Goal: Task Accomplishment & Management: Complete application form

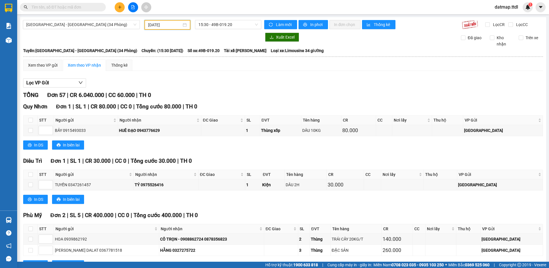
click at [155, 25] on input "[DATE]" at bounding box center [164, 25] width 33 height 6
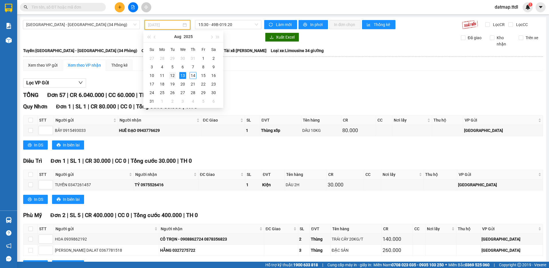
click at [172, 76] on div "12" at bounding box center [172, 75] width 7 height 7
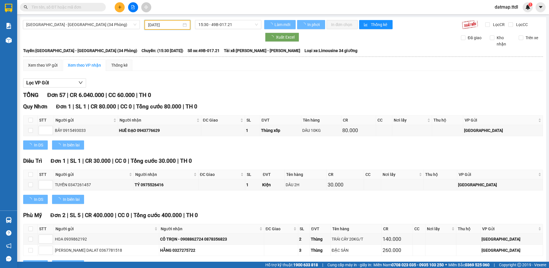
type input "[DATE]"
click at [54, 23] on span "[GEOGRAPHIC_DATA] - [GEOGRAPHIC_DATA] (34 Phòng)" at bounding box center [81, 24] width 110 height 9
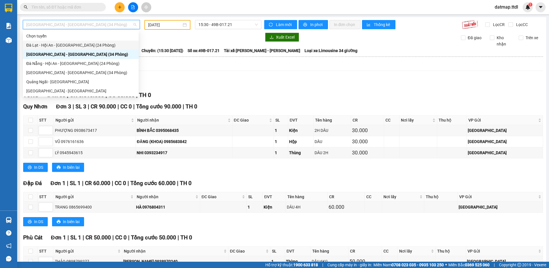
click at [70, 45] on div "Đà Lạt - Hội An - [GEOGRAPHIC_DATA] (24 Phòng)" at bounding box center [80, 45] width 109 height 6
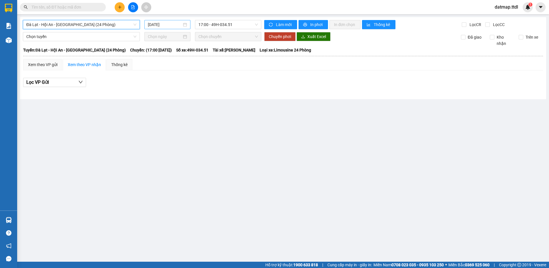
click at [169, 24] on input "[DATE]" at bounding box center [165, 24] width 34 height 6
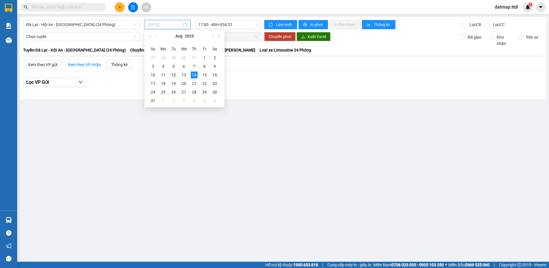
click at [172, 74] on div "12" at bounding box center [173, 74] width 7 height 7
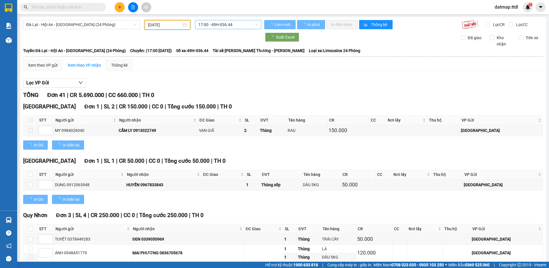
click at [224, 21] on span "17:00 - 49H-036.44" at bounding box center [227, 24] width 59 height 9
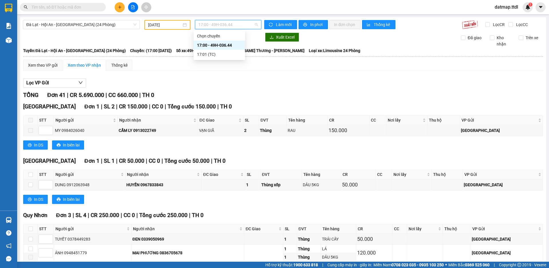
click at [222, 25] on span "17:00 - 49H-036.44" at bounding box center [227, 24] width 59 height 9
click at [168, 22] on input "[DATE]" at bounding box center [164, 25] width 33 height 6
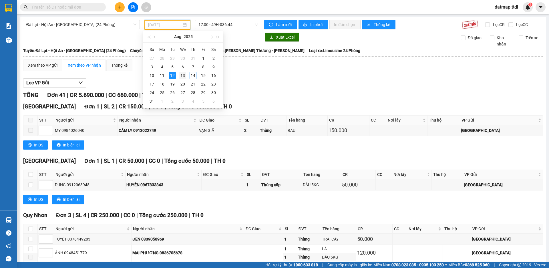
click at [181, 75] on div "13" at bounding box center [182, 75] width 7 height 7
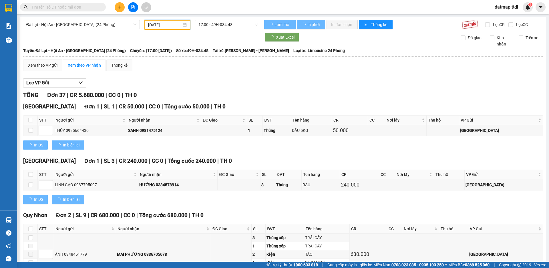
click at [156, 24] on input "[DATE]" at bounding box center [164, 25] width 33 height 6
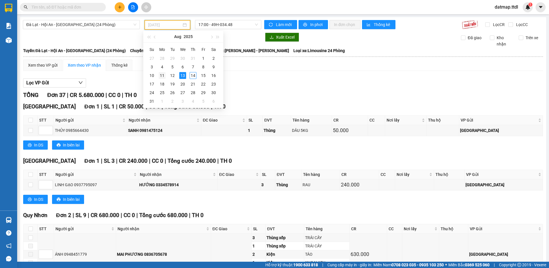
click at [160, 76] on div "11" at bounding box center [162, 75] width 7 height 7
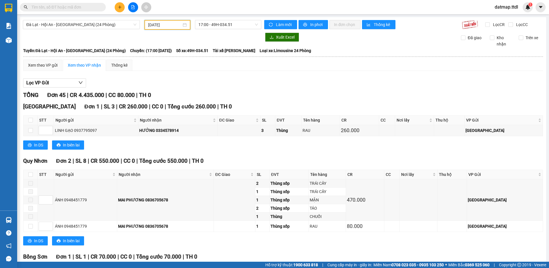
click at [158, 23] on input "[DATE]" at bounding box center [164, 25] width 33 height 6
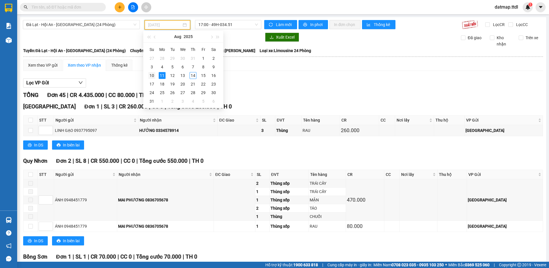
click at [153, 74] on div "10" at bounding box center [151, 75] width 7 height 7
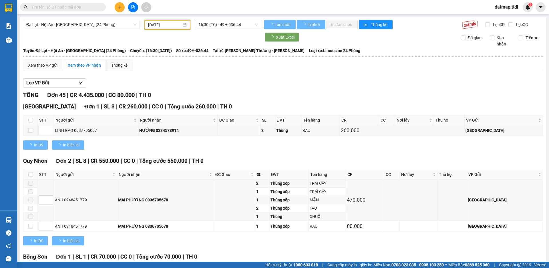
type input "[DATE]"
click at [57, 24] on span "Đà Lạt - Hội An - [GEOGRAPHIC_DATA] (24 Phòng)" at bounding box center [81, 24] width 110 height 9
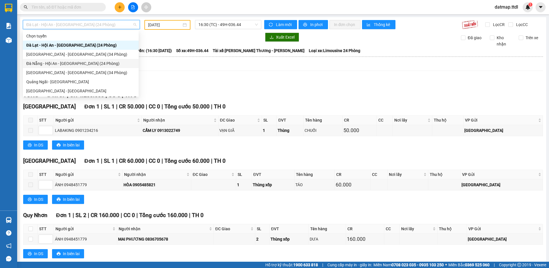
click at [57, 63] on div "Đà Nẵng - Hội An - [GEOGRAPHIC_DATA] (24 Phòng)" at bounding box center [80, 63] width 109 height 6
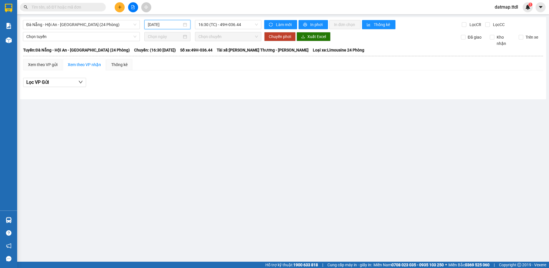
click at [161, 25] on input "[DATE]" at bounding box center [165, 24] width 34 height 6
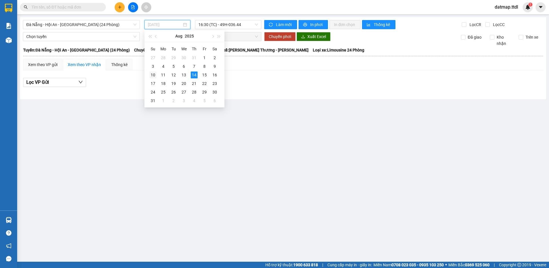
click at [152, 75] on div "10" at bounding box center [152, 74] width 7 height 7
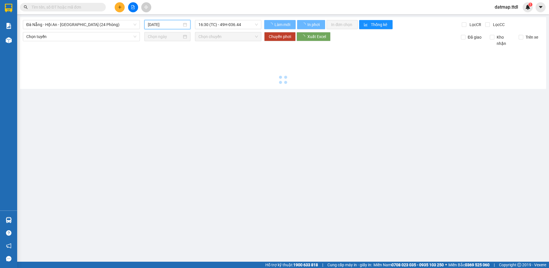
type input "[DATE]"
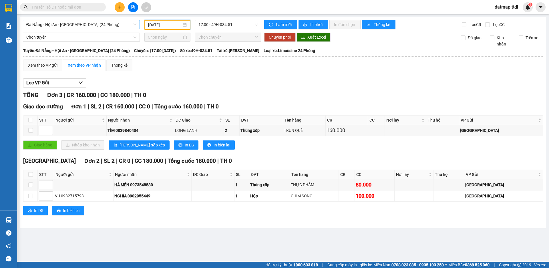
click at [57, 23] on span "Đà Nẵng - Hội An - [GEOGRAPHIC_DATA] (24 Phòng)" at bounding box center [81, 24] width 110 height 9
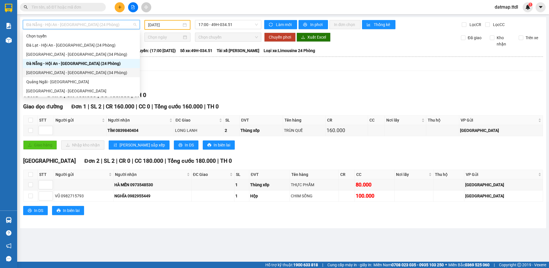
click at [28, 71] on div "[GEOGRAPHIC_DATA] - [GEOGRAPHIC_DATA] (34 Phòng)" at bounding box center [81, 72] width 110 height 6
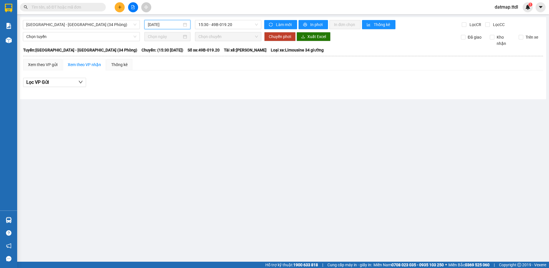
click at [161, 23] on input "[DATE]" at bounding box center [165, 24] width 34 height 6
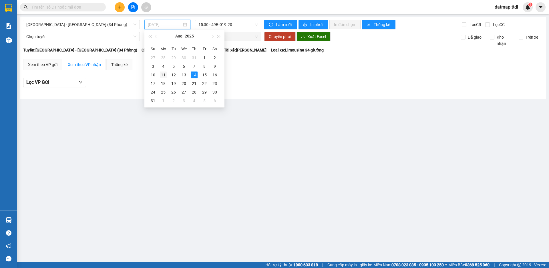
click at [161, 75] on div "11" at bounding box center [163, 74] width 7 height 7
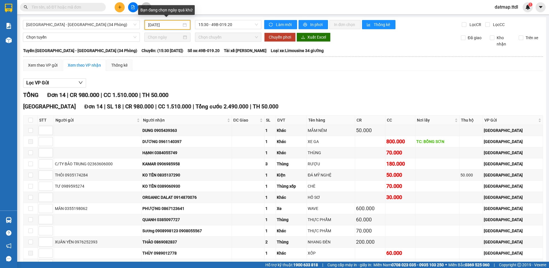
click at [161, 26] on input "[DATE]" at bounding box center [164, 25] width 33 height 6
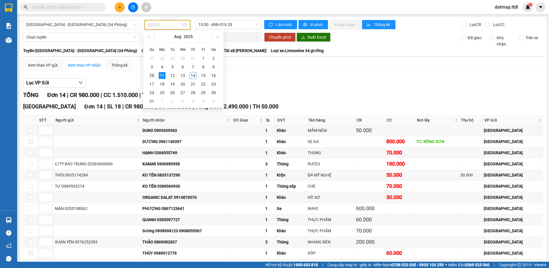
click at [151, 74] on div "10" at bounding box center [151, 75] width 7 height 7
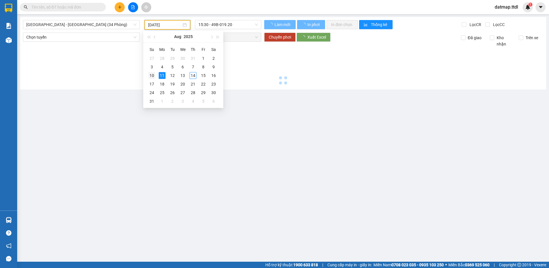
type input "[DATE]"
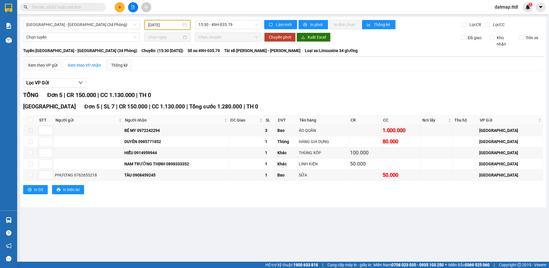
click at [212, 19] on div "[GEOGRAPHIC_DATA] - [GEOGRAPHIC_DATA] (34 Phòng) [DATE] 15:30 - 49H-035.79 Làm …" at bounding box center [283, 112] width 526 height 190
click at [213, 26] on span "15:30 - 49H-035.79" at bounding box center [227, 24] width 59 height 9
click at [214, 54] on div "16:00 (TC) - 49B-017.21" at bounding box center [220, 54] width 45 height 6
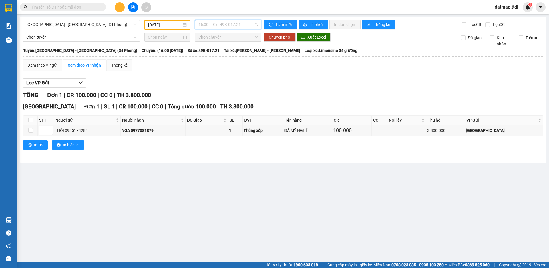
click at [206, 23] on span "16:00 (TC) - 49B-017.21" at bounding box center [227, 24] width 59 height 9
click at [209, 41] on div "15:30 - 49H-035.79" at bounding box center [220, 45] width 51 height 9
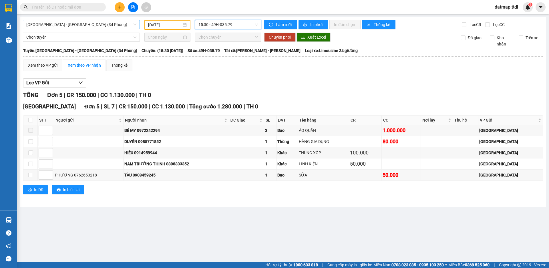
click at [46, 24] on span "[GEOGRAPHIC_DATA] - [GEOGRAPHIC_DATA] (34 Phòng)" at bounding box center [81, 24] width 110 height 9
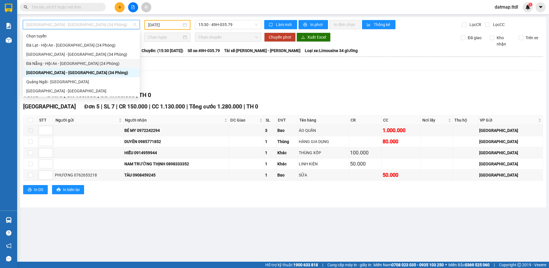
click at [63, 63] on div "Đà Nẵng - Hội An - [GEOGRAPHIC_DATA] (24 Phòng)" at bounding box center [81, 63] width 110 height 6
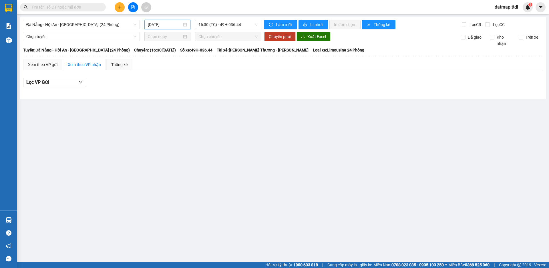
click at [165, 24] on input "[DATE]" at bounding box center [165, 24] width 34 height 6
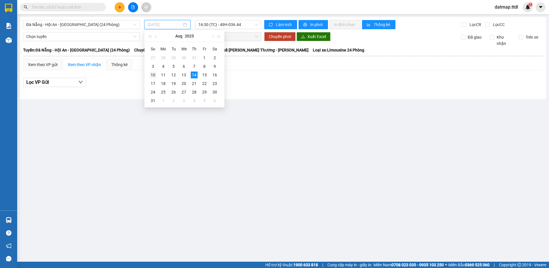
click at [153, 75] on div "10" at bounding box center [152, 74] width 7 height 7
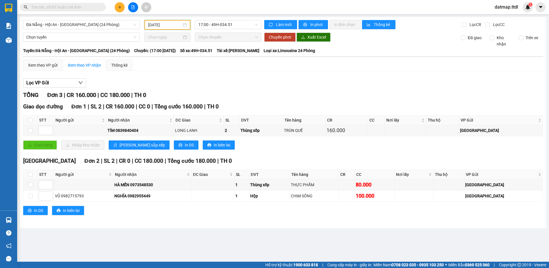
click at [163, 25] on input "[DATE]" at bounding box center [164, 25] width 33 height 6
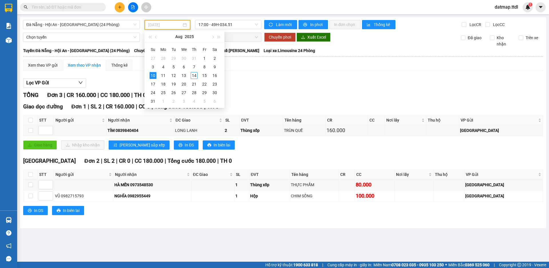
type input "[DATE]"
click at [41, 23] on span "Đà Nẵng - Hội An - [GEOGRAPHIC_DATA] (24 Phòng)" at bounding box center [81, 24] width 110 height 9
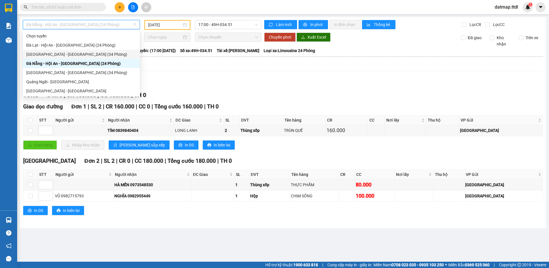
click at [35, 54] on div "[GEOGRAPHIC_DATA] - [GEOGRAPHIC_DATA] (34 Phòng)" at bounding box center [81, 54] width 110 height 6
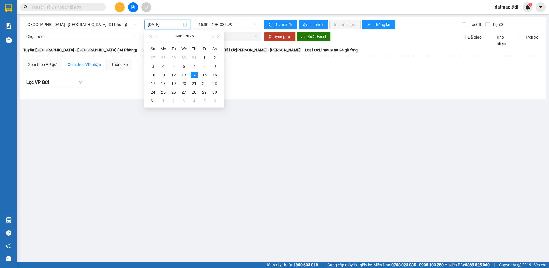
click at [156, 26] on input "[DATE]" at bounding box center [165, 24] width 34 height 6
click at [153, 75] on div "10" at bounding box center [152, 74] width 7 height 7
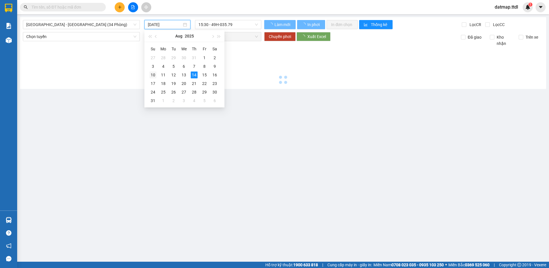
type input "[DATE]"
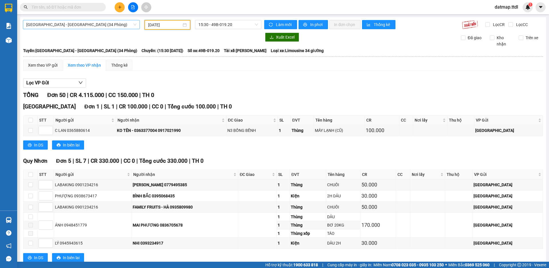
click at [55, 25] on span "[GEOGRAPHIC_DATA] - [GEOGRAPHIC_DATA] (34 Phòng)" at bounding box center [81, 24] width 110 height 9
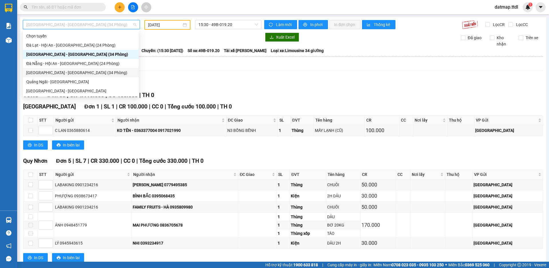
click at [42, 72] on div "[GEOGRAPHIC_DATA] - [GEOGRAPHIC_DATA] (34 Phòng)" at bounding box center [80, 72] width 109 height 6
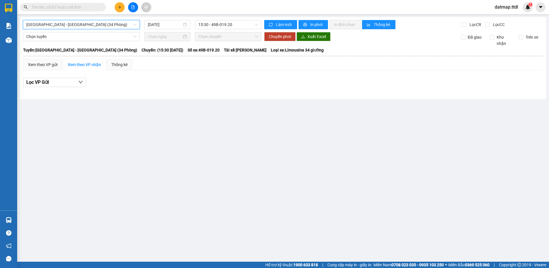
click at [41, 22] on span "[GEOGRAPHIC_DATA] - [GEOGRAPHIC_DATA] (34 Phòng)" at bounding box center [81, 24] width 110 height 9
click at [179, 129] on main "[GEOGRAPHIC_DATA] - [GEOGRAPHIC_DATA] (34 Phòng) [DATE] 15:30 - 49B-019.20 Làm …" at bounding box center [274, 130] width 549 height 261
click at [156, 27] on input "[DATE]" at bounding box center [165, 24] width 34 height 6
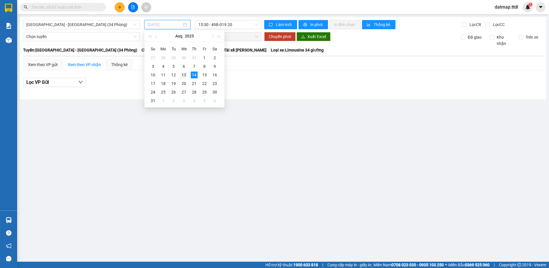
click at [183, 75] on div "13" at bounding box center [183, 74] width 7 height 7
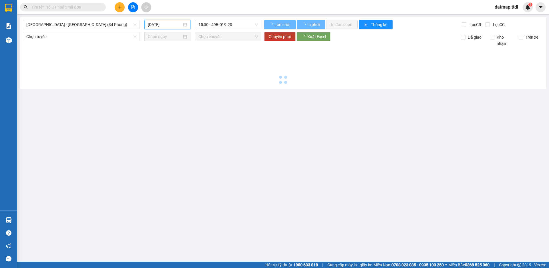
type input "[DATE]"
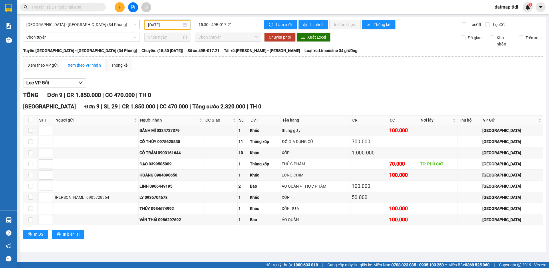
click at [41, 27] on span "[GEOGRAPHIC_DATA] - [GEOGRAPHIC_DATA] (34 Phòng)" at bounding box center [81, 24] width 110 height 9
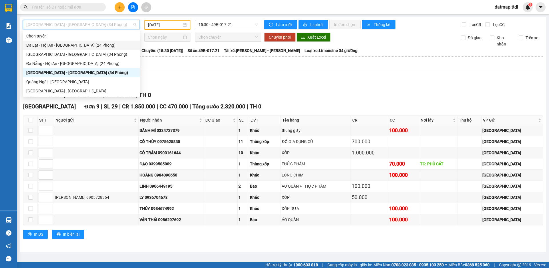
click at [44, 44] on div "Đà Lạt - Hội An - [GEOGRAPHIC_DATA] (24 Phòng)" at bounding box center [81, 45] width 110 height 6
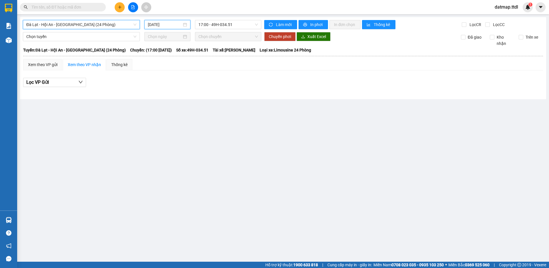
click at [157, 24] on input "[DATE]" at bounding box center [165, 24] width 34 height 6
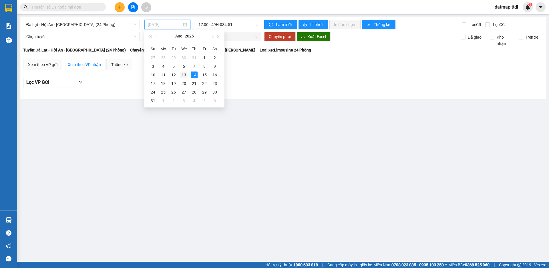
click at [184, 76] on div "13" at bounding box center [183, 74] width 7 height 7
type input "[DATE]"
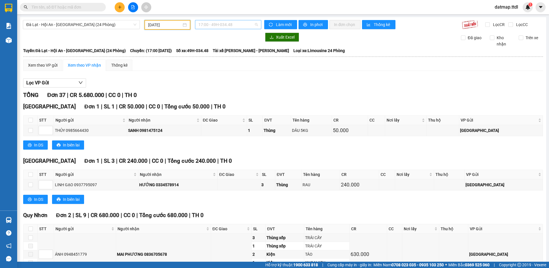
click at [218, 23] on span "17:00 - 49H-034.48" at bounding box center [227, 24] width 59 height 9
click at [71, 24] on span "Đà Lạt - Hội An - [GEOGRAPHIC_DATA] (24 Phòng)" at bounding box center [81, 24] width 110 height 9
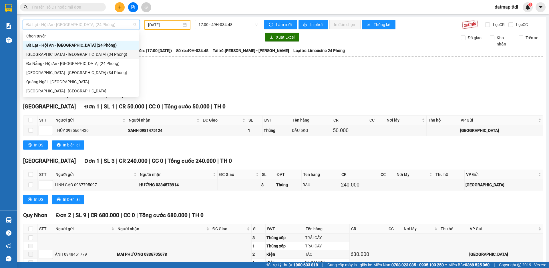
click at [59, 55] on div "[GEOGRAPHIC_DATA] - [GEOGRAPHIC_DATA] (34 Phòng)" at bounding box center [80, 54] width 109 height 6
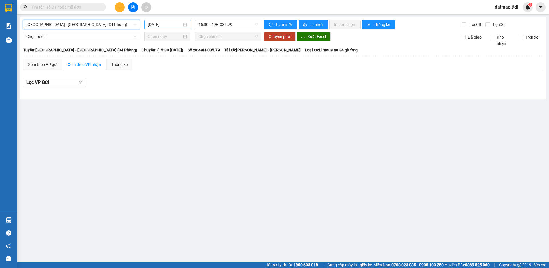
click at [167, 25] on input "[DATE]" at bounding box center [165, 24] width 34 height 6
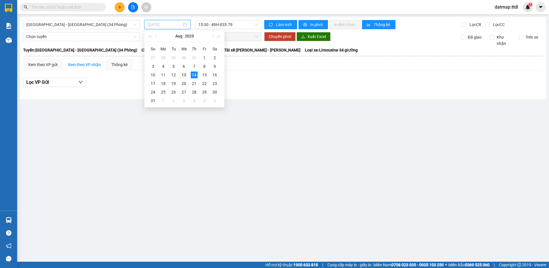
click at [185, 75] on div "13" at bounding box center [183, 74] width 7 height 7
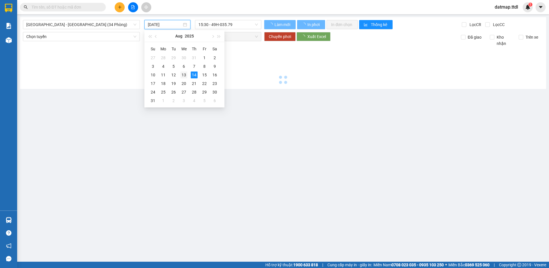
type input "[DATE]"
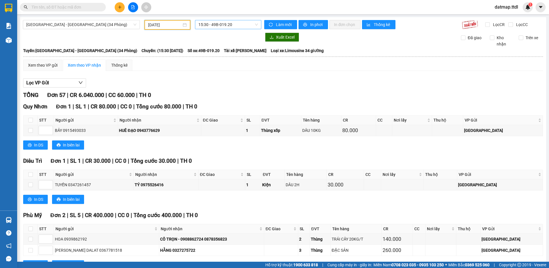
click at [222, 24] on span "15:30 - 49B-019.20" at bounding box center [227, 24] width 59 height 9
click at [72, 25] on span "[GEOGRAPHIC_DATA] - [GEOGRAPHIC_DATA] (34 Phòng)" at bounding box center [81, 24] width 110 height 9
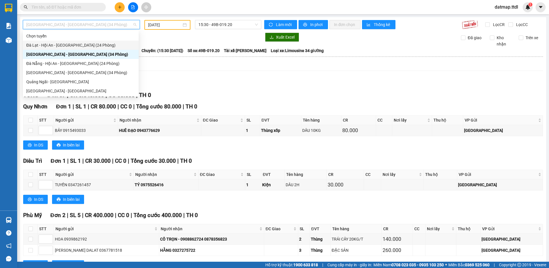
click at [81, 45] on div "Đà Lạt - Hội An - [GEOGRAPHIC_DATA] (24 Phòng)" at bounding box center [80, 45] width 109 height 6
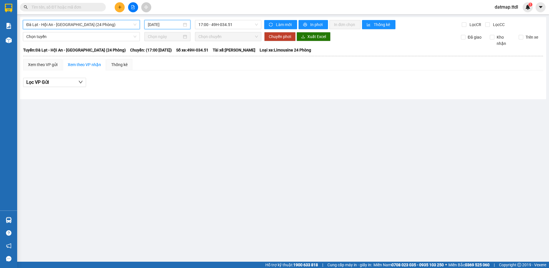
click at [168, 24] on input "[DATE]" at bounding box center [165, 24] width 34 height 6
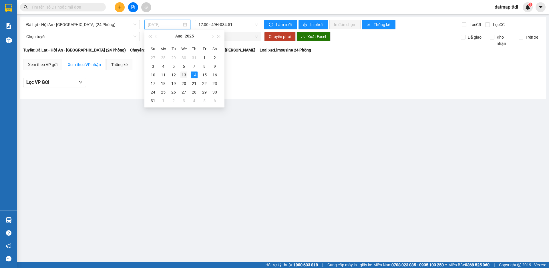
click at [182, 75] on div "13" at bounding box center [183, 74] width 7 height 7
type input "[DATE]"
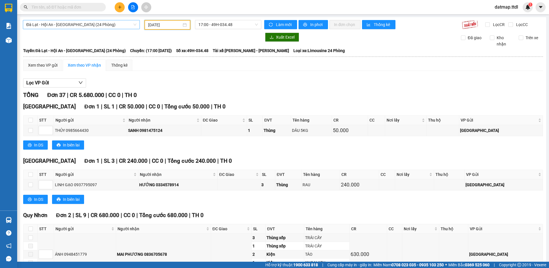
click at [52, 20] on div "Đà Lạt - Hội An - [GEOGRAPHIC_DATA] (24 Phòng)" at bounding box center [81, 24] width 117 height 9
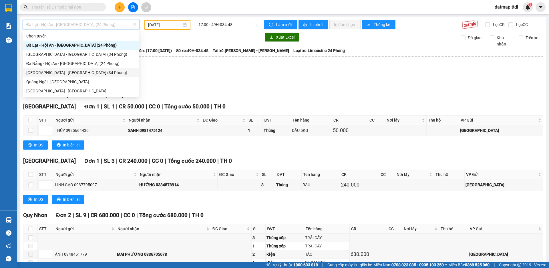
click at [40, 71] on div "[GEOGRAPHIC_DATA] - [GEOGRAPHIC_DATA] (34 Phòng)" at bounding box center [80, 72] width 109 height 6
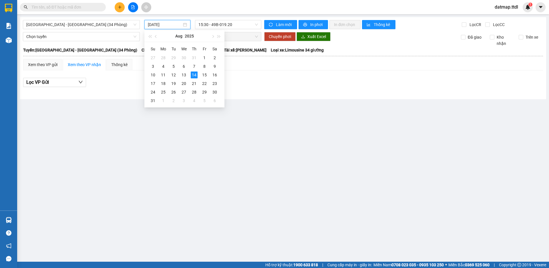
click at [155, 24] on input "[DATE]" at bounding box center [165, 24] width 34 height 6
click at [154, 74] on div "10" at bounding box center [152, 74] width 7 height 7
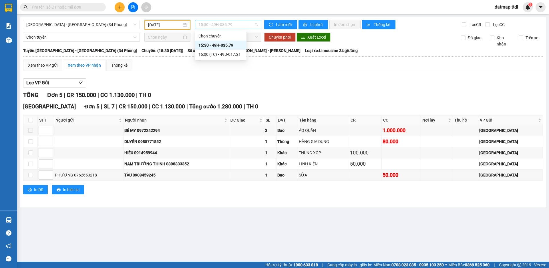
click at [211, 21] on span "15:30 - 49H-035.79" at bounding box center [227, 24] width 59 height 9
click at [213, 54] on div "16:00 (TC) - 49B-017.21" at bounding box center [220, 54] width 45 height 6
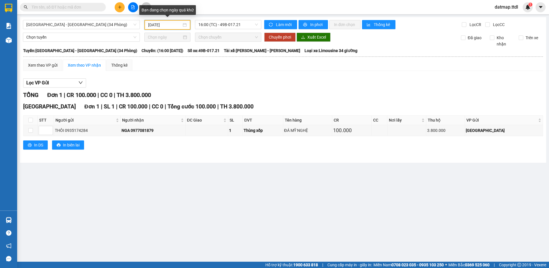
click at [170, 25] on input "[DATE]" at bounding box center [164, 25] width 33 height 6
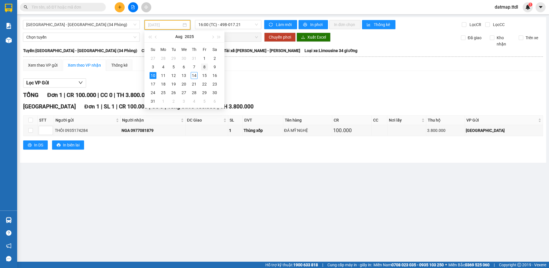
click at [204, 65] on div "8" at bounding box center [204, 66] width 7 height 7
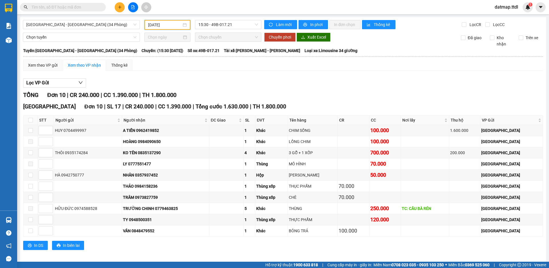
click at [171, 25] on input "[DATE]" at bounding box center [164, 25] width 33 height 6
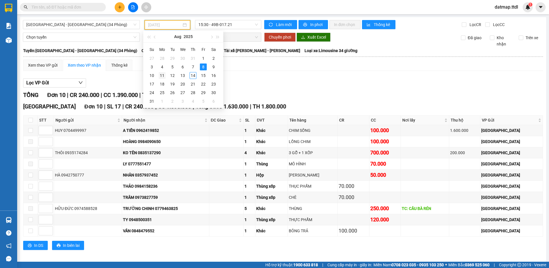
click at [164, 75] on div "11" at bounding box center [162, 75] width 7 height 7
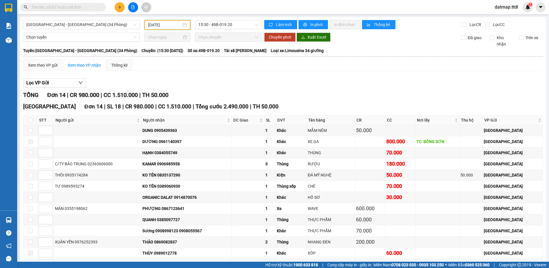
click at [152, 19] on div "[GEOGRAPHIC_DATA] - [GEOGRAPHIC_DATA] (34 Phòng) [DATE] 15:30 - 49B-019.20 Làm …" at bounding box center [283, 162] width 526 height 290
click at [155, 22] on input "[DATE]" at bounding box center [164, 25] width 33 height 6
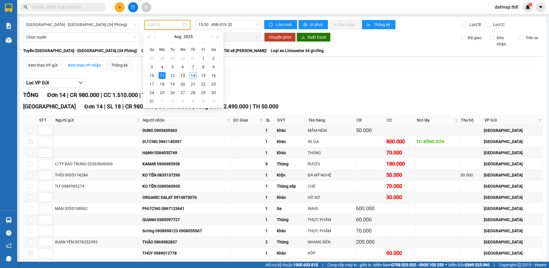
click at [181, 77] on div "13" at bounding box center [182, 75] width 7 height 7
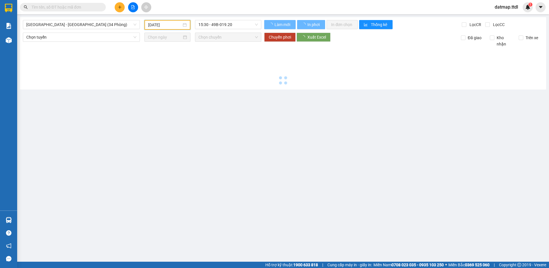
type input "[DATE]"
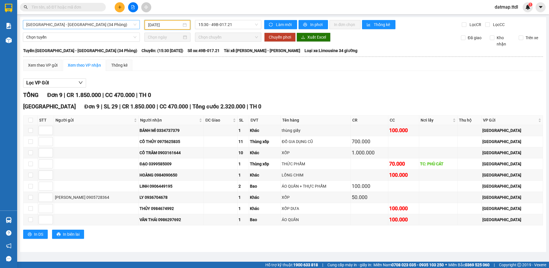
click at [46, 24] on span "[GEOGRAPHIC_DATA] - [GEOGRAPHIC_DATA] (34 Phòng)" at bounding box center [81, 24] width 110 height 9
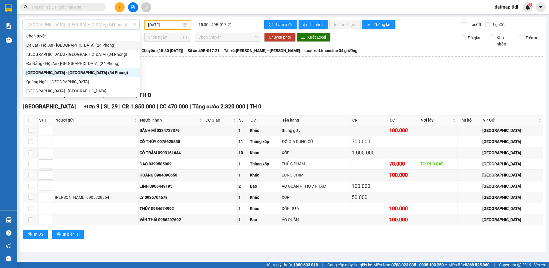
click at [47, 45] on div "Đà Lạt - Hội An - [GEOGRAPHIC_DATA] (24 Phòng)" at bounding box center [81, 45] width 110 height 6
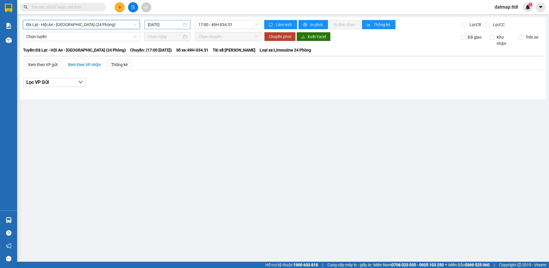
click at [163, 27] on input "[DATE]" at bounding box center [165, 24] width 34 height 6
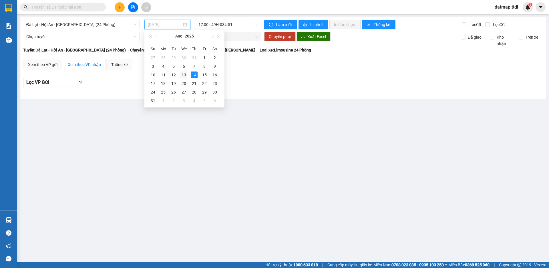
click at [185, 76] on div "13" at bounding box center [183, 74] width 7 height 7
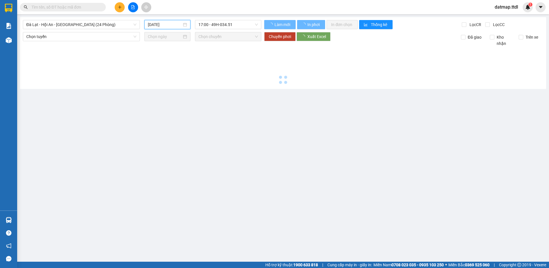
type input "[DATE]"
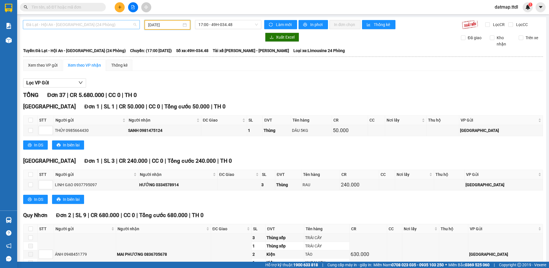
click at [56, 24] on span "Đà Lạt - Hội An - [GEOGRAPHIC_DATA] (24 Phòng)" at bounding box center [81, 24] width 110 height 9
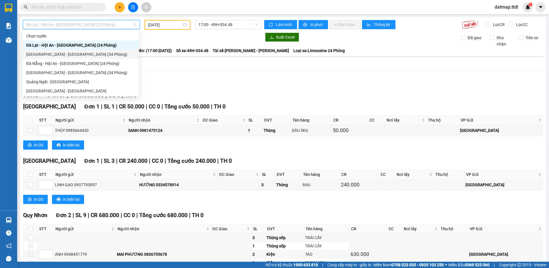
click at [39, 54] on div "[GEOGRAPHIC_DATA] - [GEOGRAPHIC_DATA] (34 Phòng)" at bounding box center [80, 54] width 109 height 6
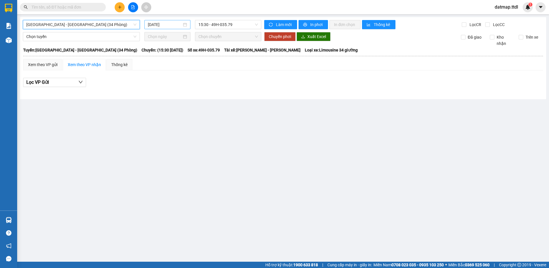
click at [160, 26] on input "[DATE]" at bounding box center [165, 24] width 34 height 6
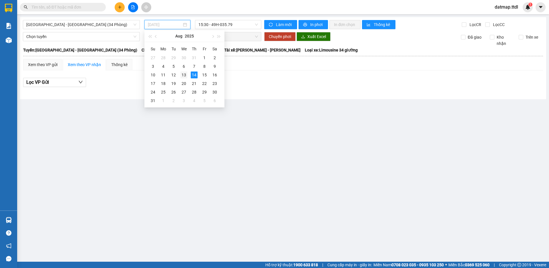
click at [182, 74] on div "13" at bounding box center [183, 74] width 7 height 7
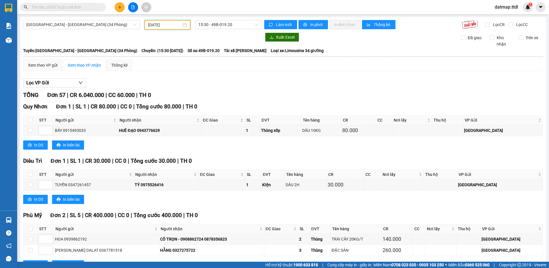
click at [150, 25] on input "[DATE]" at bounding box center [164, 25] width 33 height 6
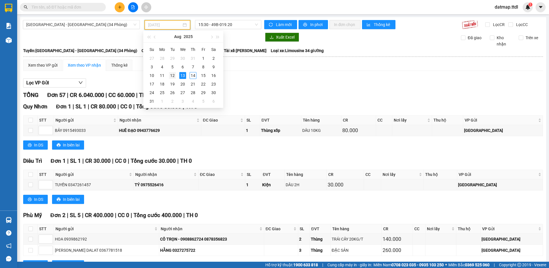
click at [174, 75] on div "12" at bounding box center [172, 75] width 7 height 7
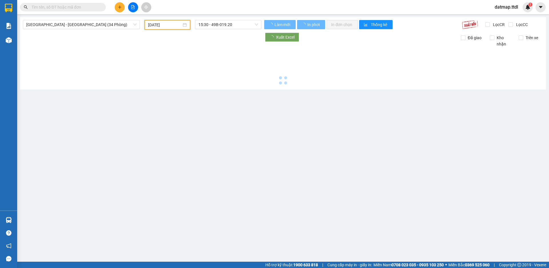
type input "[DATE]"
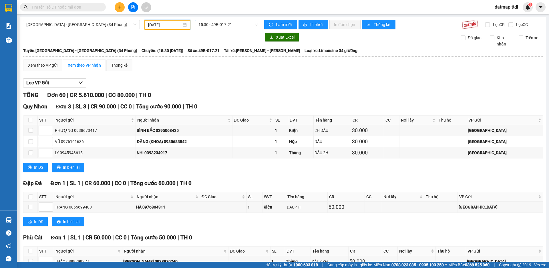
click at [225, 20] on span "15:30 - 49B-017.21" at bounding box center [227, 24] width 59 height 9
click at [49, 23] on span "[GEOGRAPHIC_DATA] - [GEOGRAPHIC_DATA] (34 Phòng)" at bounding box center [81, 24] width 110 height 9
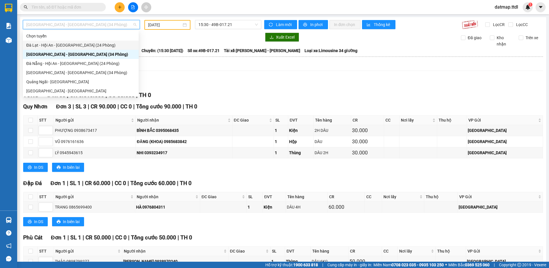
click at [47, 47] on div "Đà Lạt - Hội An - [GEOGRAPHIC_DATA] (24 Phòng)" at bounding box center [80, 45] width 109 height 6
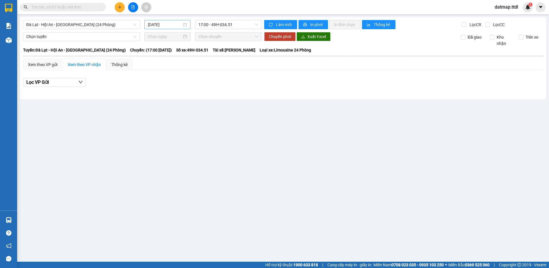
click at [160, 21] on div "[DATE]" at bounding box center [167, 24] width 46 height 9
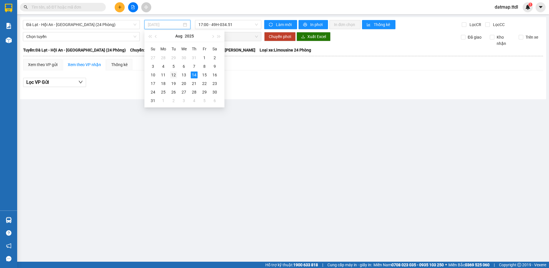
click at [174, 74] on div "12" at bounding box center [173, 74] width 7 height 7
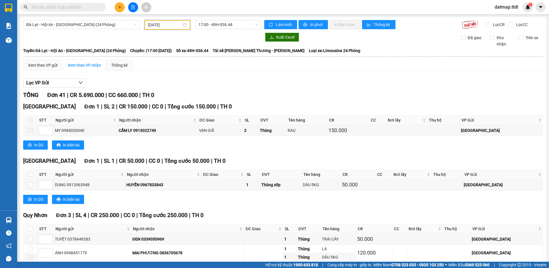
click at [162, 24] on input "[DATE]" at bounding box center [164, 25] width 33 height 6
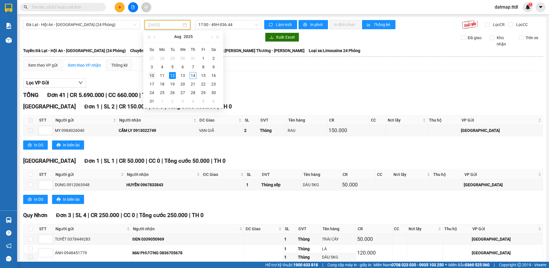
click at [151, 76] on div "10" at bounding box center [151, 75] width 7 height 7
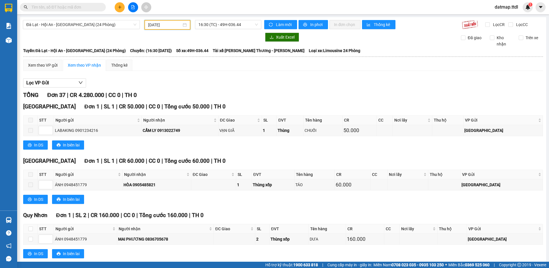
click at [162, 24] on input "[DATE]" at bounding box center [164, 25] width 33 height 6
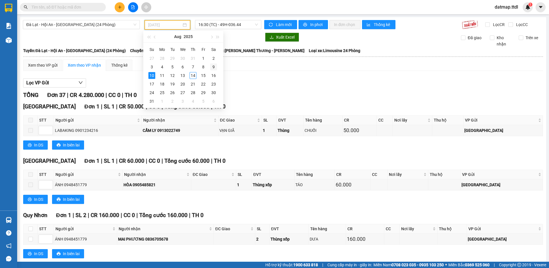
click at [212, 67] on div "9" at bounding box center [213, 66] width 7 height 7
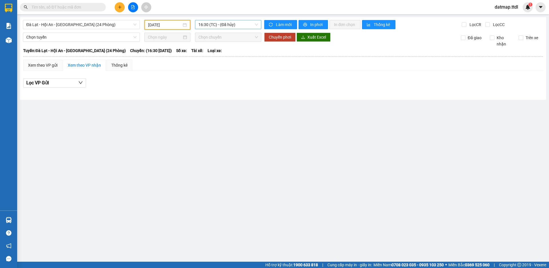
click at [214, 27] on span "16:30 (TC) - (Đã hủy)" at bounding box center [227, 24] width 59 height 9
click at [212, 56] on div "17:00 - 49H-034.51" at bounding box center [220, 54] width 45 height 6
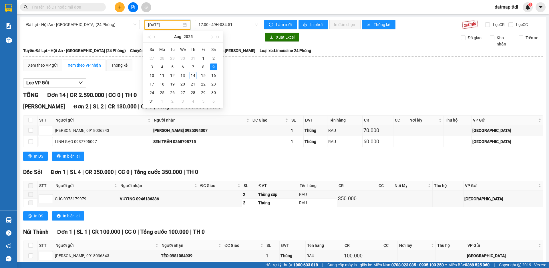
click at [158, 26] on input "[DATE]" at bounding box center [164, 25] width 33 height 6
click at [204, 66] on div "8" at bounding box center [203, 66] width 7 height 7
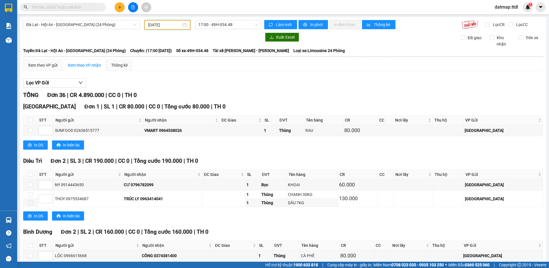
click at [157, 23] on input "[DATE]" at bounding box center [164, 25] width 33 height 6
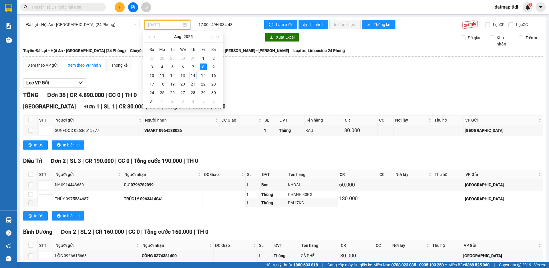
click at [162, 75] on div "11" at bounding box center [162, 75] width 7 height 7
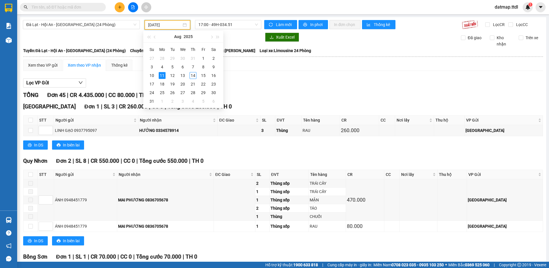
click at [175, 24] on input "[DATE]" at bounding box center [164, 25] width 33 height 6
click at [147, 74] on td "10" at bounding box center [152, 75] width 10 height 9
type input "[DATE]"
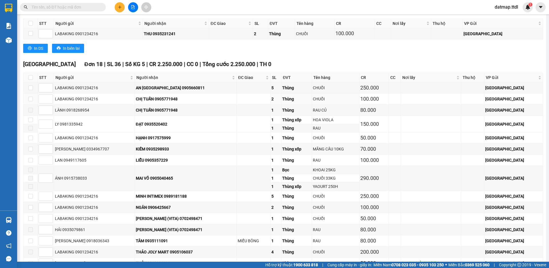
scroll to position [686, 0]
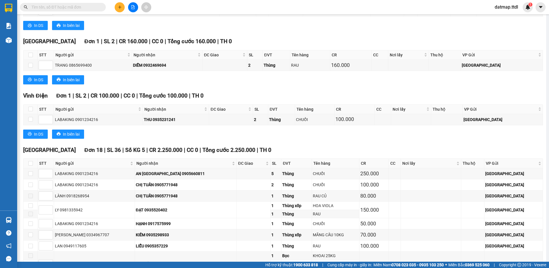
click at [77, 8] on input "text" at bounding box center [64, 7] width 67 height 6
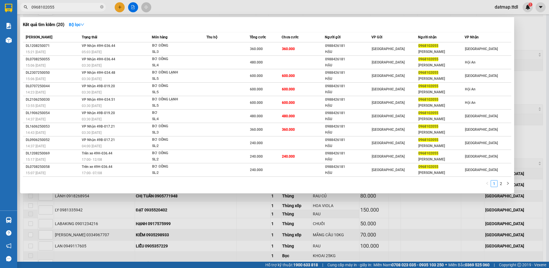
type input "0968102055"
click at [119, 8] on div at bounding box center [274, 134] width 549 height 268
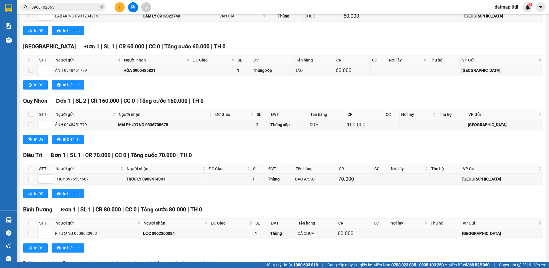
scroll to position [0, 0]
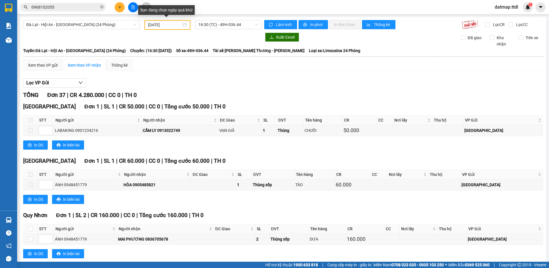
click at [172, 24] on input "[DATE]" at bounding box center [164, 25] width 33 height 6
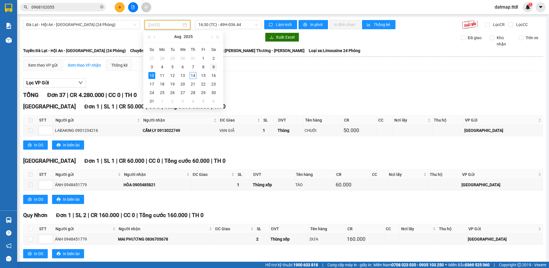
click at [211, 67] on div "9" at bounding box center [213, 66] width 7 height 7
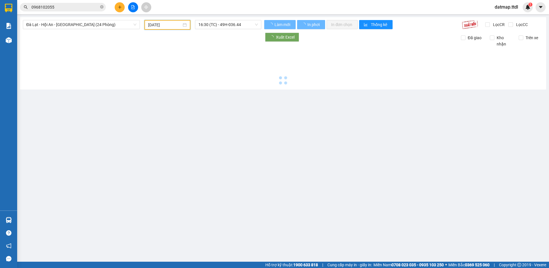
type input "[DATE]"
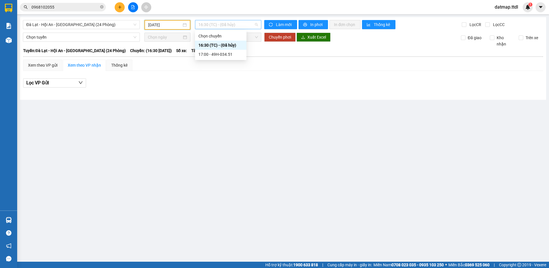
click at [228, 23] on span "16:30 (TC) - (Đã hủy)" at bounding box center [227, 24] width 59 height 9
click at [224, 54] on div "17:00 - 49H-034.51" at bounding box center [220, 54] width 45 height 6
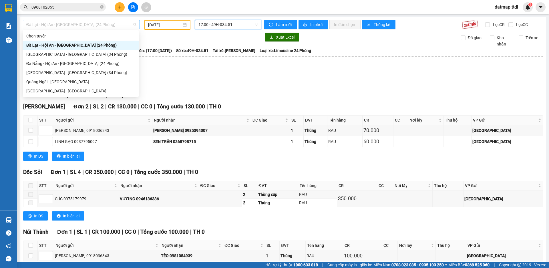
click at [55, 26] on span "Đà Lạt - Hội An - [GEOGRAPHIC_DATA] (24 Phòng)" at bounding box center [81, 24] width 110 height 9
click at [42, 62] on div "Đà Nẵng - Hội An - [GEOGRAPHIC_DATA] (24 Phòng)" at bounding box center [80, 63] width 109 height 6
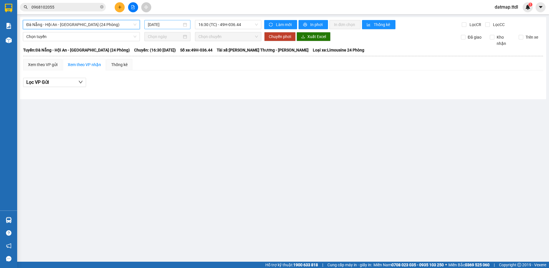
click at [152, 24] on input "[DATE]" at bounding box center [165, 24] width 34 height 6
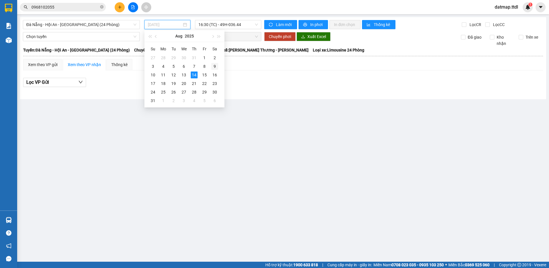
click at [215, 66] on div "9" at bounding box center [214, 66] width 7 height 7
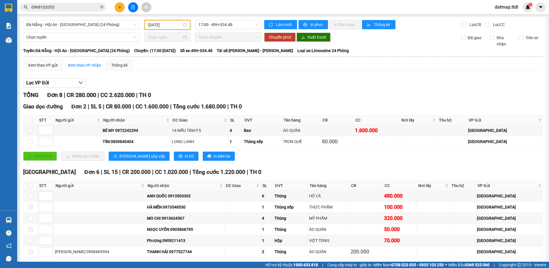
click at [164, 24] on input "[DATE]" at bounding box center [164, 25] width 33 height 6
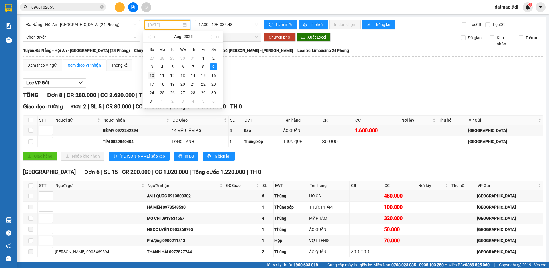
click at [152, 73] on div "10" at bounding box center [151, 75] width 7 height 7
type input "[DATE]"
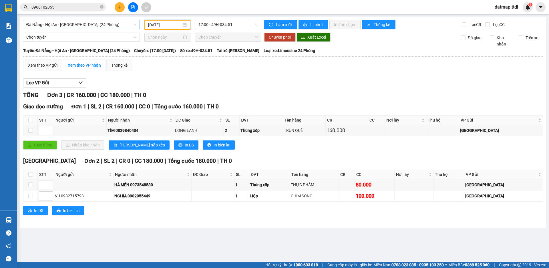
click at [45, 25] on span "Đà Nẵng - Hội An - [GEOGRAPHIC_DATA] (24 Phòng)" at bounding box center [81, 24] width 110 height 9
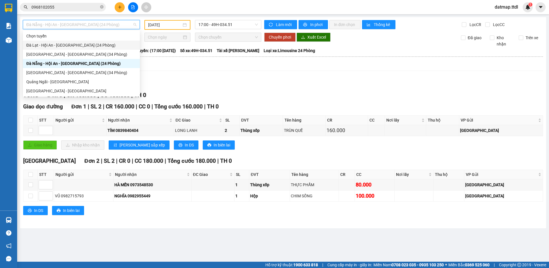
click at [50, 46] on div "Đà Lạt - Hội An - [GEOGRAPHIC_DATA] (24 Phòng)" at bounding box center [81, 45] width 110 height 6
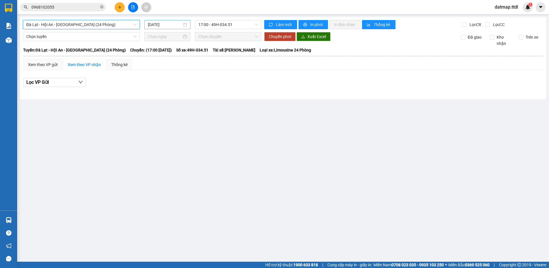
click at [169, 23] on input "[DATE]" at bounding box center [165, 24] width 34 height 6
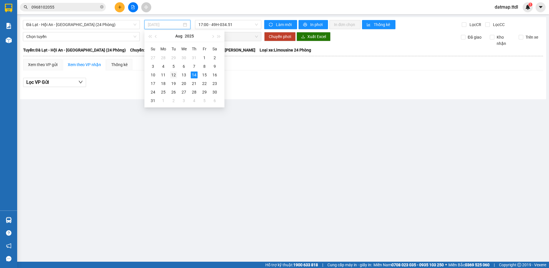
click at [173, 75] on div "12" at bounding box center [173, 74] width 7 height 7
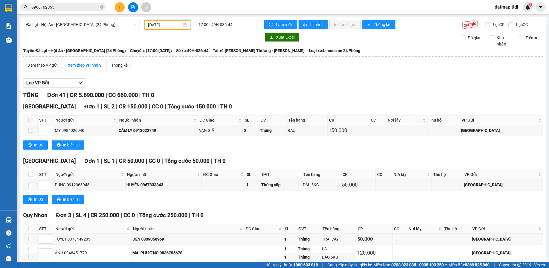
click at [161, 22] on input "[DATE]" at bounding box center [164, 25] width 33 height 6
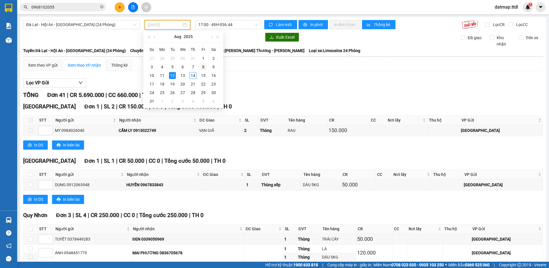
click at [202, 66] on div "8" at bounding box center [203, 66] width 7 height 7
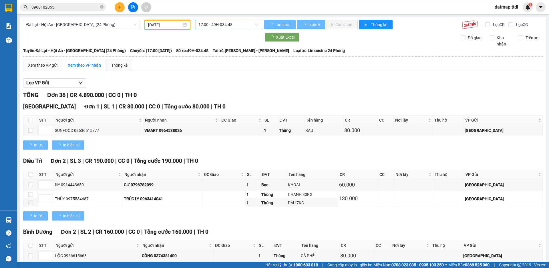
click at [224, 25] on span "17:00 - 49H-034.48" at bounding box center [227, 24] width 59 height 9
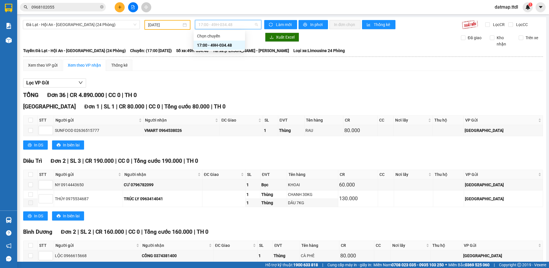
click at [221, 83] on div "Lọc VP Gửi" at bounding box center [282, 82] width 519 height 9
click at [214, 23] on span "17:00 - 49H-034.48" at bounding box center [227, 24] width 59 height 9
click at [163, 22] on input "[DATE]" at bounding box center [164, 25] width 33 height 6
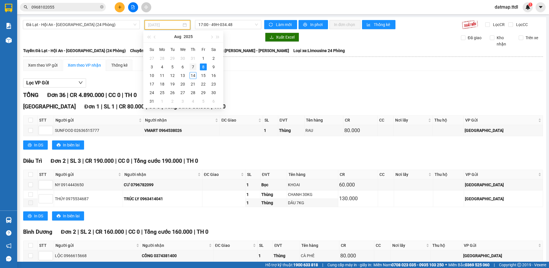
click at [190, 67] on div "7" at bounding box center [192, 66] width 7 height 7
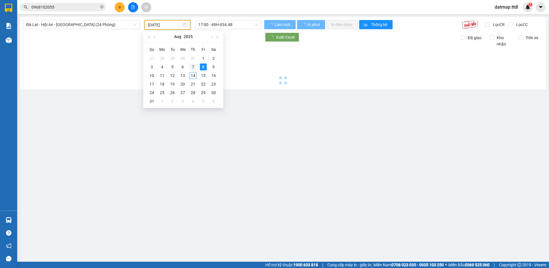
type input "[DATE]"
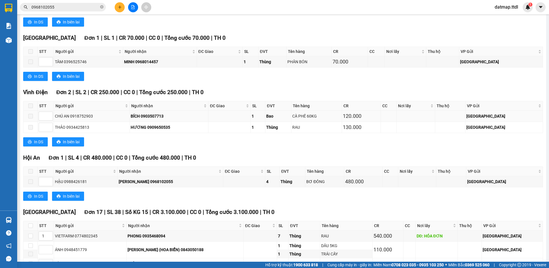
scroll to position [657, 0]
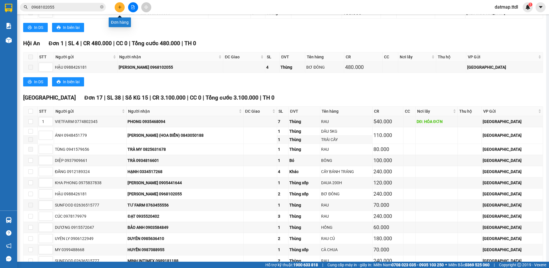
click at [120, 5] on icon "plus" at bounding box center [120, 7] width 4 height 4
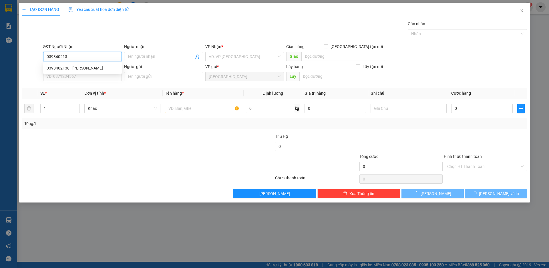
type input "0398402138"
click at [79, 68] on div "0398402138 - [PERSON_NAME]" at bounding box center [83, 68] width 72 height 6
type input "[PERSON_NAME]"
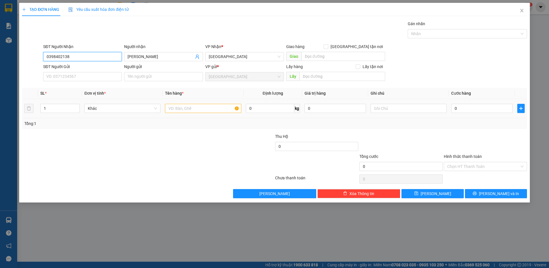
type input "0398402138"
click at [175, 109] on input "text" at bounding box center [203, 108] width 76 height 9
click at [125, 105] on span "Khác" at bounding box center [122, 108] width 69 height 9
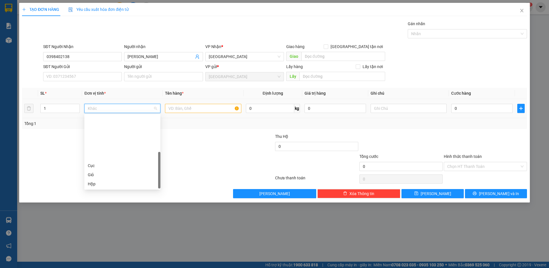
scroll to position [55, 0]
click at [93, 127] on div "Hộp" at bounding box center [122, 129] width 69 height 6
click at [183, 108] on input "text" at bounding box center [203, 108] width 76 height 9
type input "D"
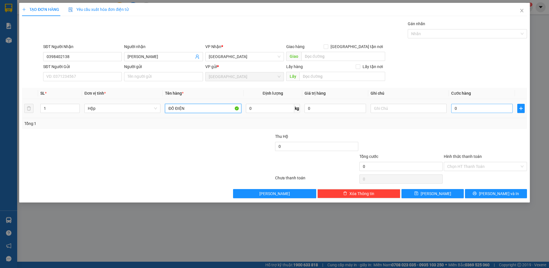
type input "ĐỒ ĐIỆN"
click at [460, 109] on input "0" at bounding box center [481, 108] width 61 height 9
type input "5"
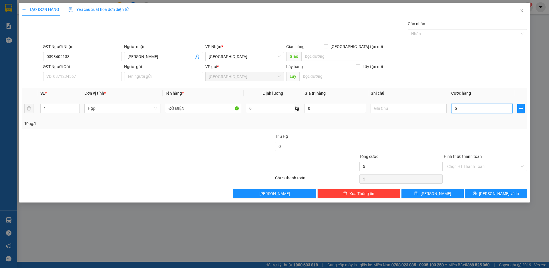
type input "50"
type input "500"
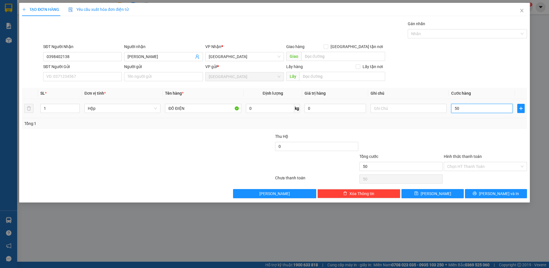
type input "500"
type input "5.000"
type input "50.000"
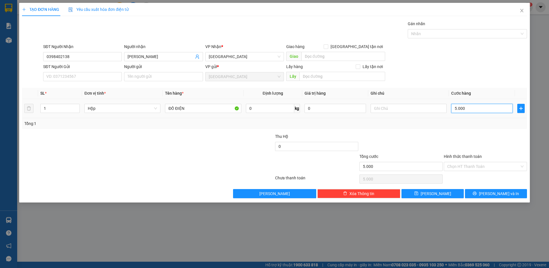
type input "50.000"
type input "500.000"
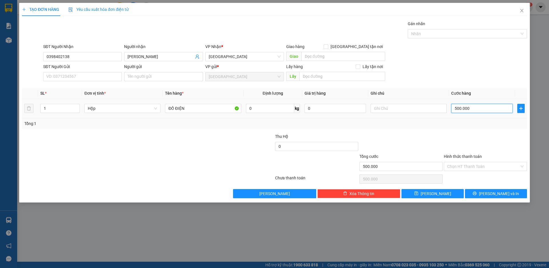
type input "50.000"
click at [496, 190] on button "[PERSON_NAME] và In" at bounding box center [496, 193] width 62 height 9
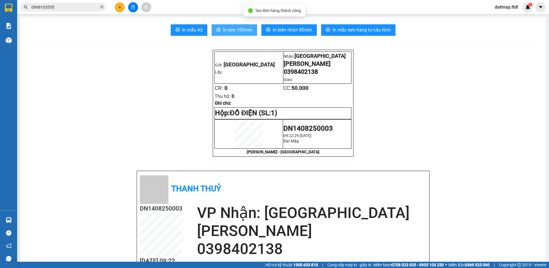
click at [231, 29] on span "In tem 100mm" at bounding box center [237, 29] width 29 height 7
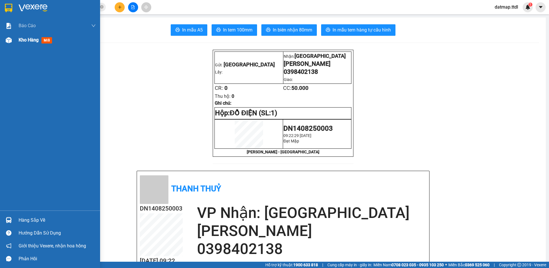
click at [36, 41] on span "Kho hàng" at bounding box center [29, 39] width 20 height 5
